Goal: Navigation & Orientation: Go to known website

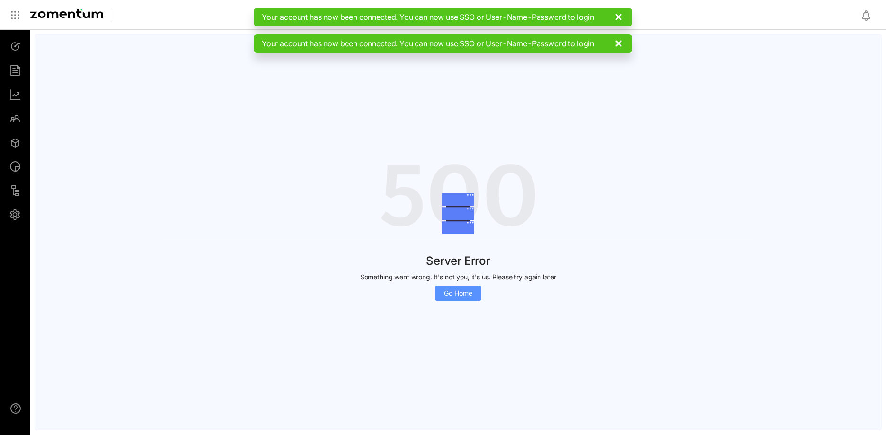
click at [464, 294] on div "Server Error Something went wrong. It's not you, it's us. Please try again late…" at bounding box center [458, 232] width 847 height 396
